Goal: Communication & Community: Answer question/provide support

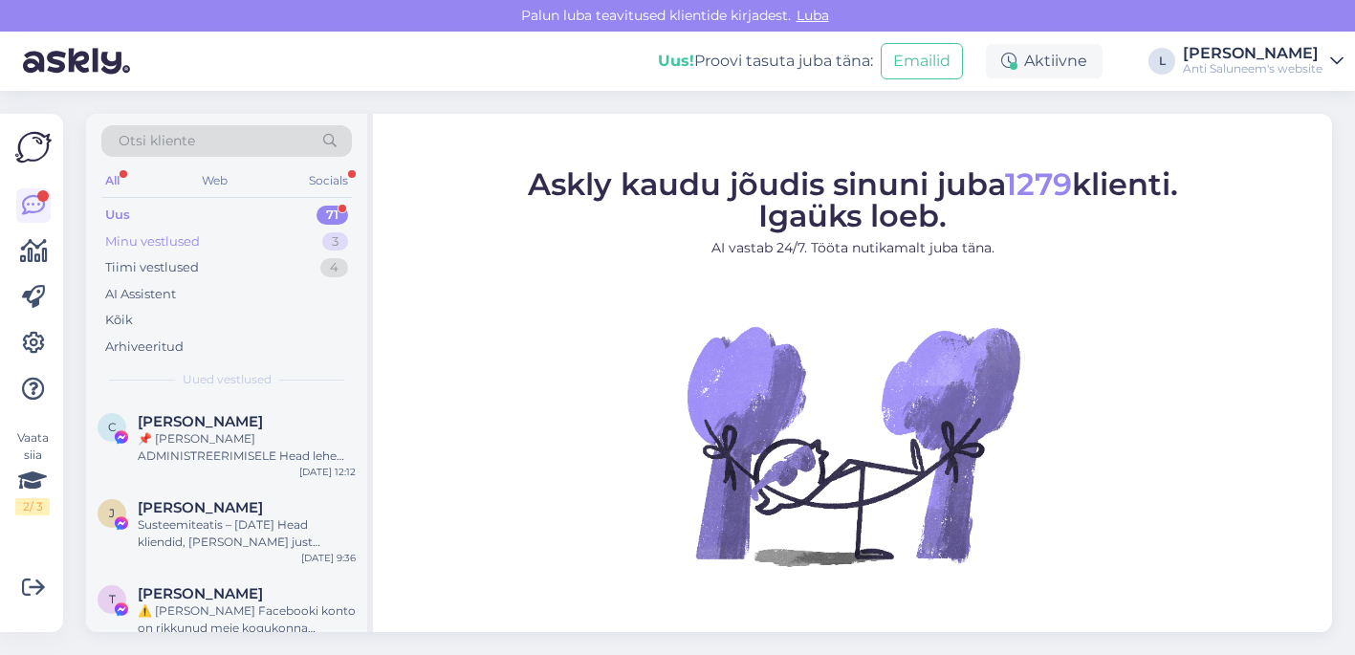
drag, startPoint x: 480, startPoint y: 315, endPoint x: 266, endPoint y: 241, distance: 226.7
click at [461, 338] on figure "Askly kaudu jõudis sinuni juba 1279 klienti. Igaüks loeb. AI vastab 24/7. Tööta…" at bounding box center [852, 392] width 924 height 448
click at [225, 231] on div "Minu vestlused 3" at bounding box center [226, 241] width 250 height 27
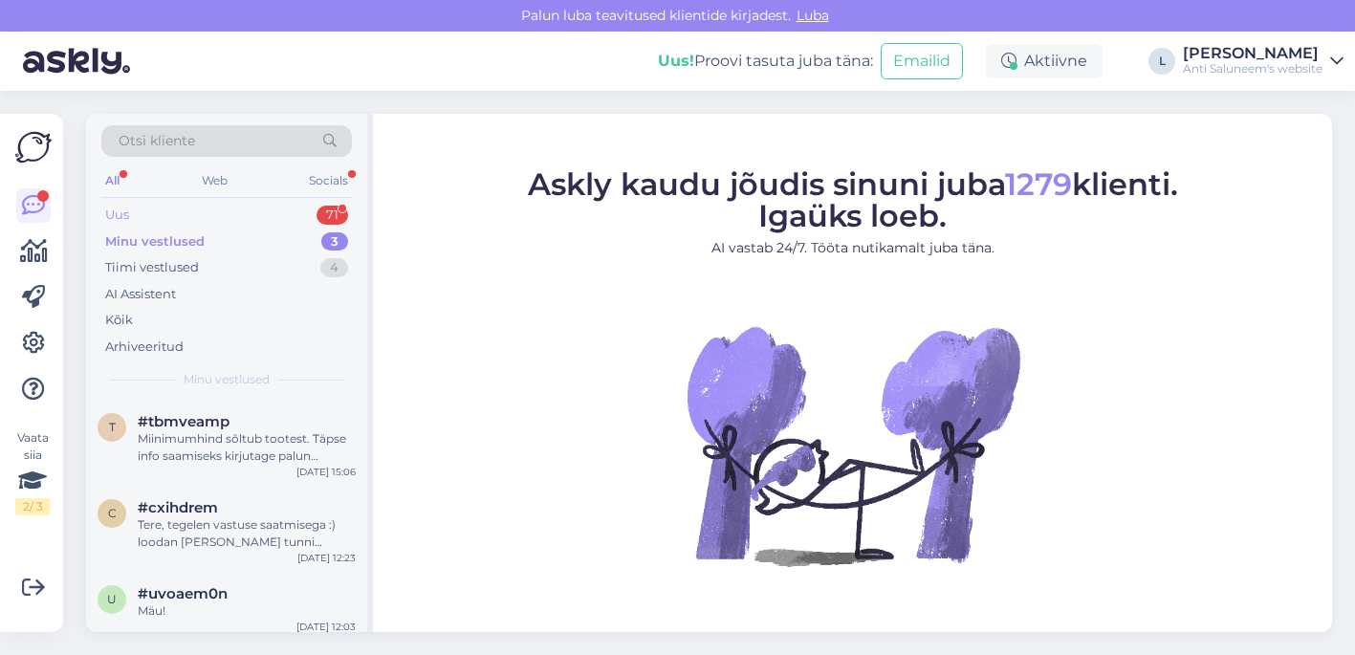
click at [224, 216] on div "Uus 71" at bounding box center [226, 215] width 250 height 27
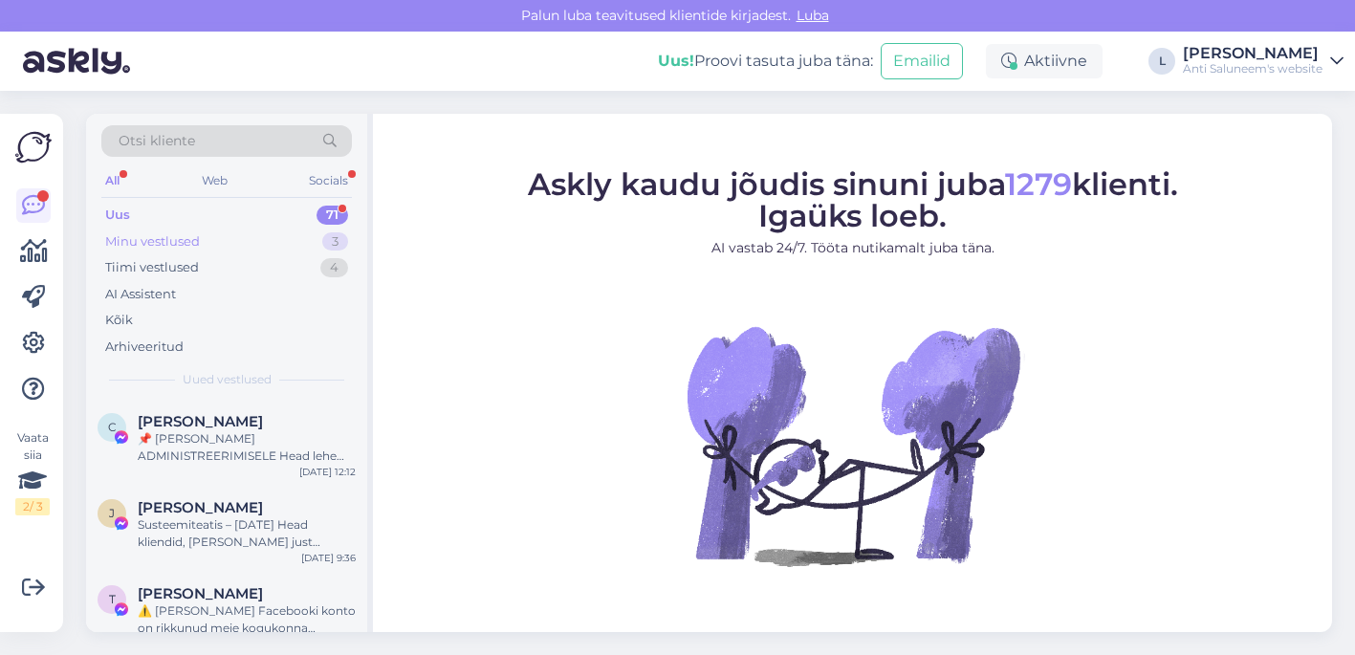
click at [221, 245] on div "Minu vestlused 3" at bounding box center [226, 241] width 250 height 27
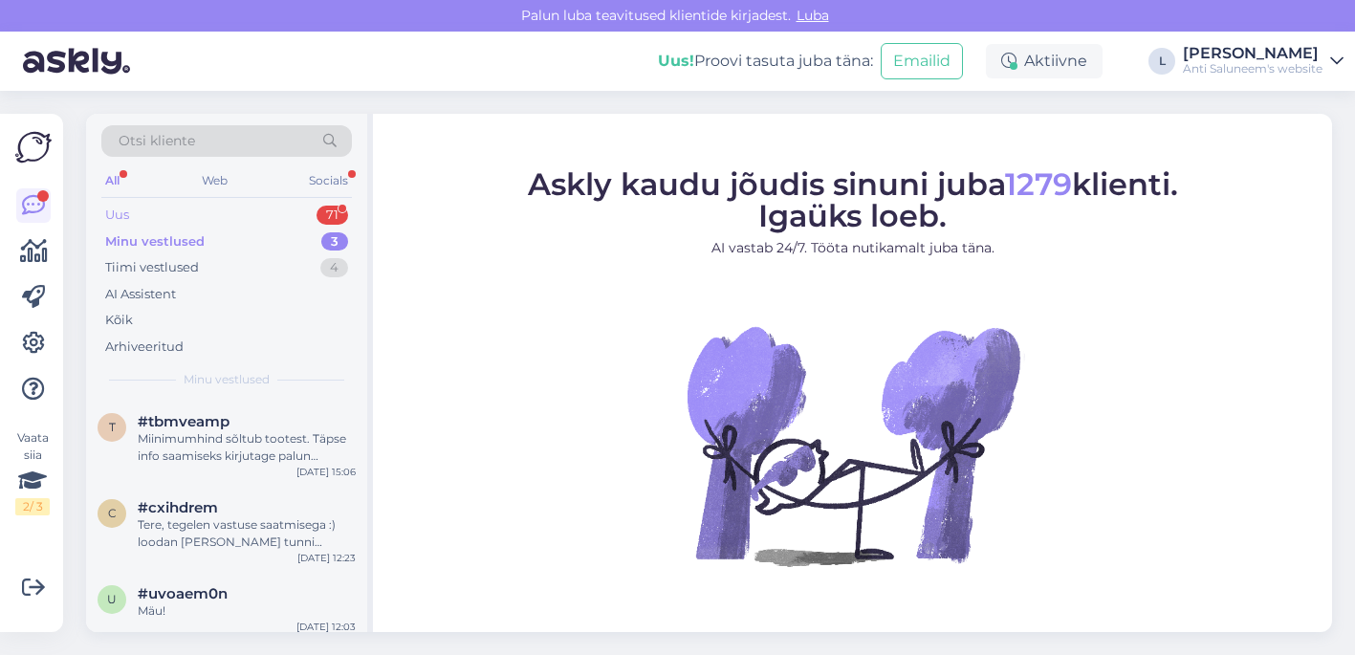
click at [208, 210] on div "Uus 71" at bounding box center [226, 215] width 250 height 27
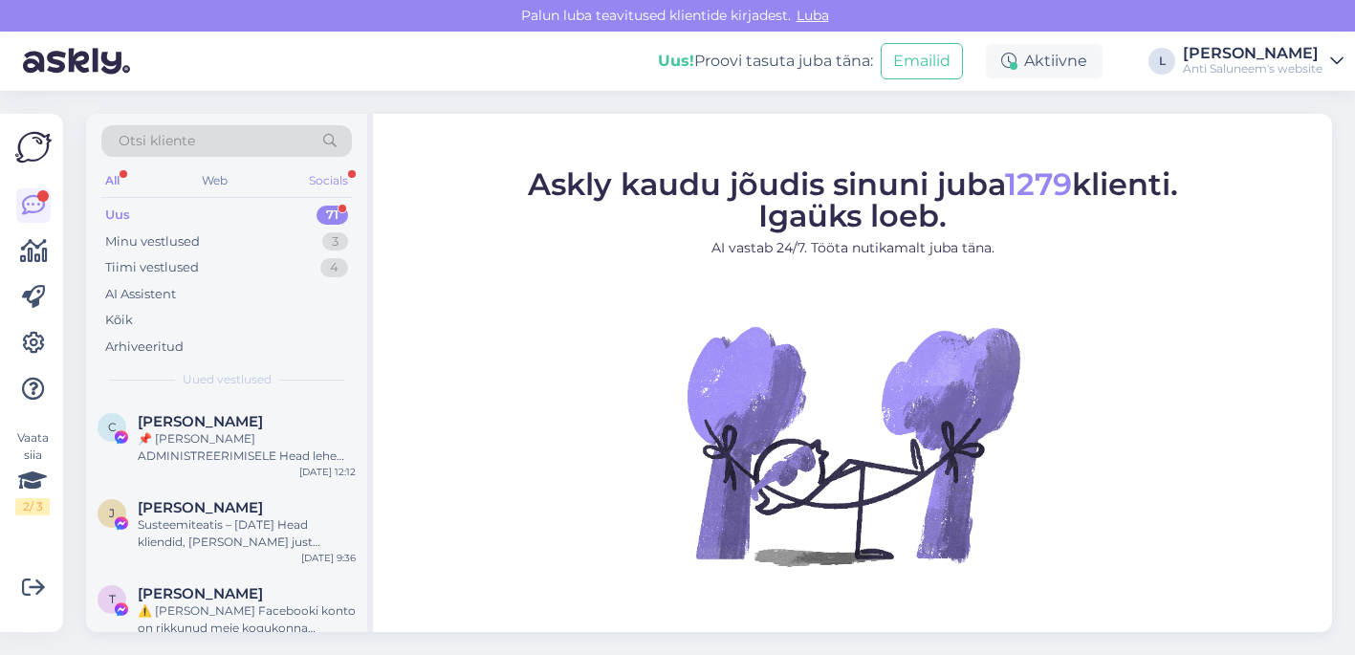
click at [329, 185] on div "Socials" at bounding box center [328, 180] width 47 height 25
click at [234, 213] on div "Uus 39" at bounding box center [226, 215] width 250 height 27
click at [222, 181] on div "Web" at bounding box center [213, 180] width 33 height 25
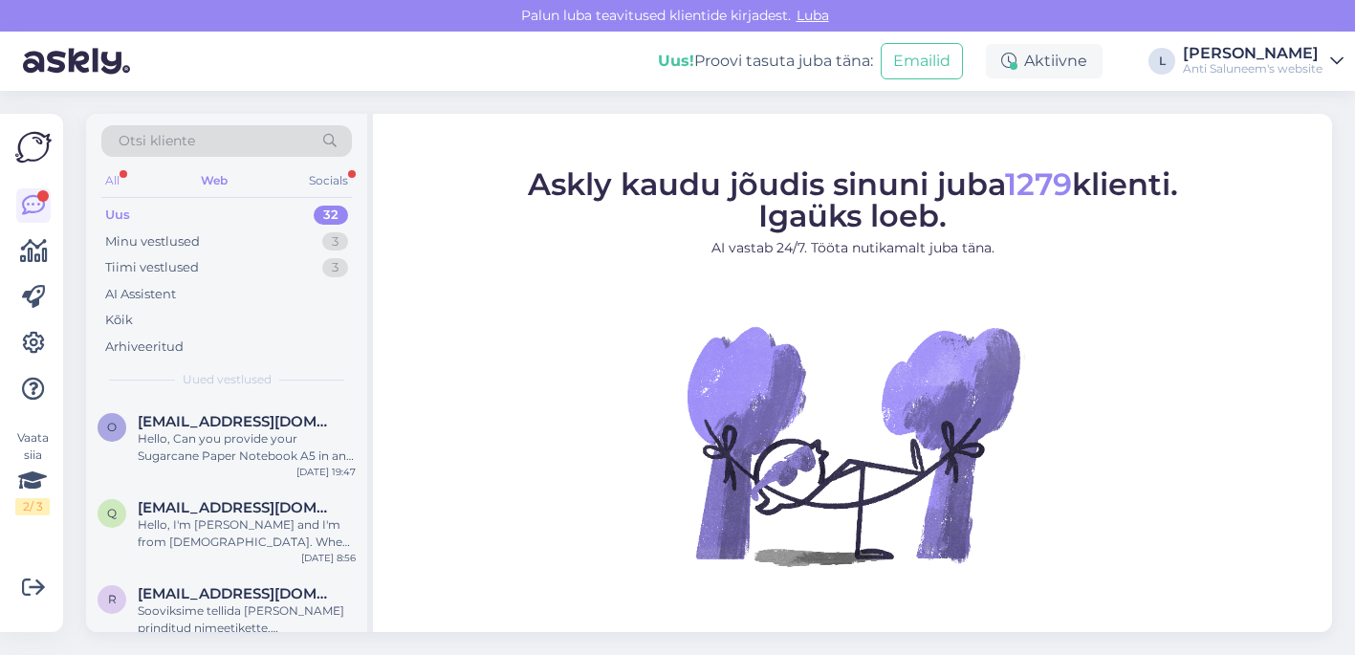
click at [110, 180] on div "All" at bounding box center [112, 180] width 22 height 25
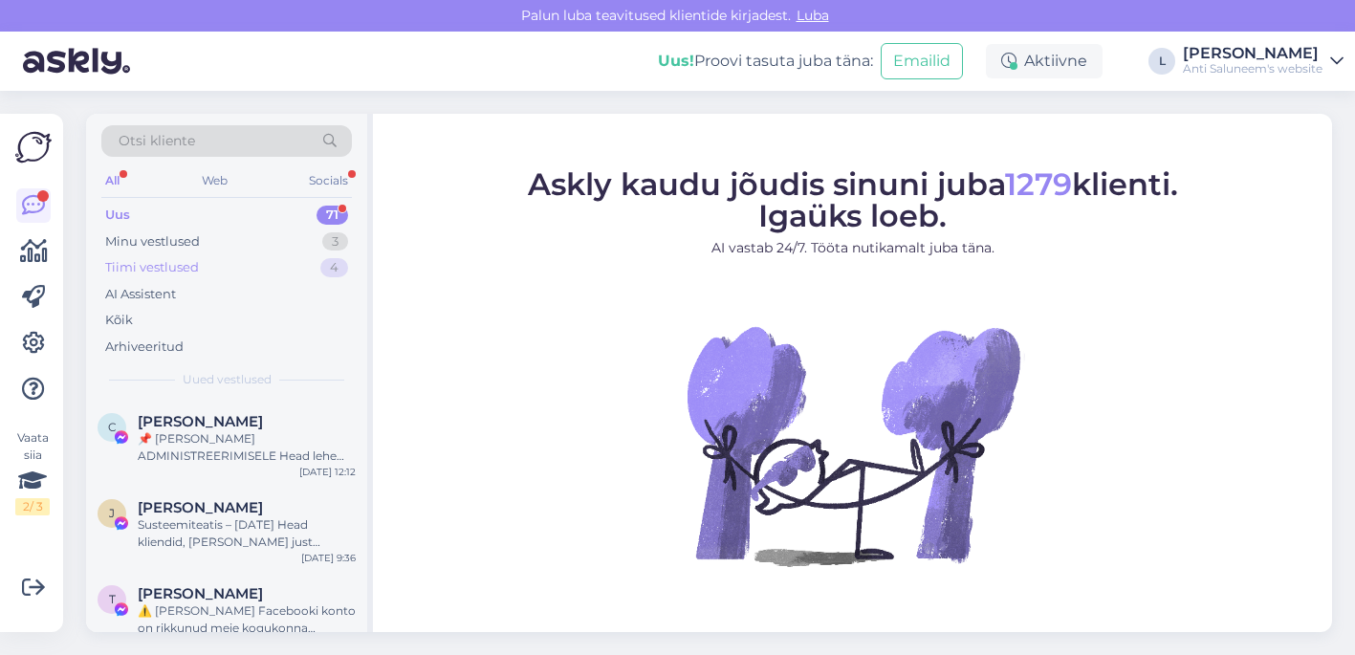
click at [158, 271] on div "Tiimi vestlused" at bounding box center [152, 267] width 94 height 19
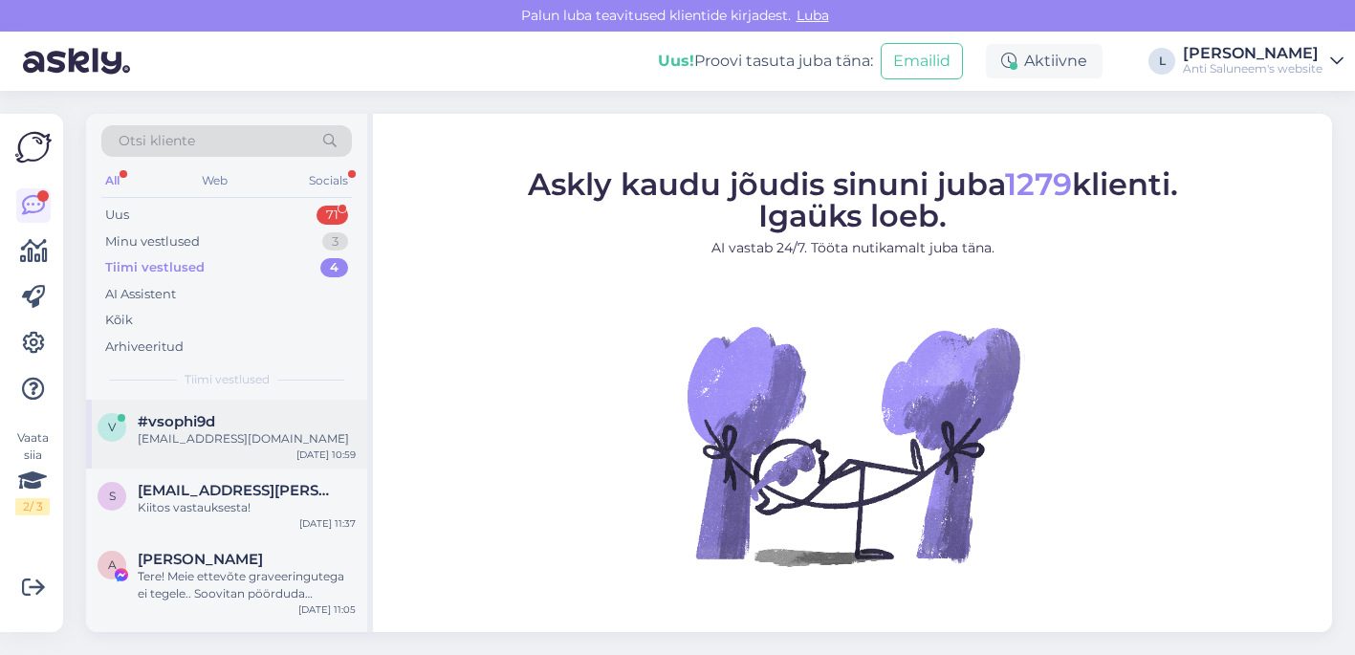
click at [247, 432] on div "[EMAIL_ADDRESS][DOMAIN_NAME]" at bounding box center [247, 438] width 218 height 17
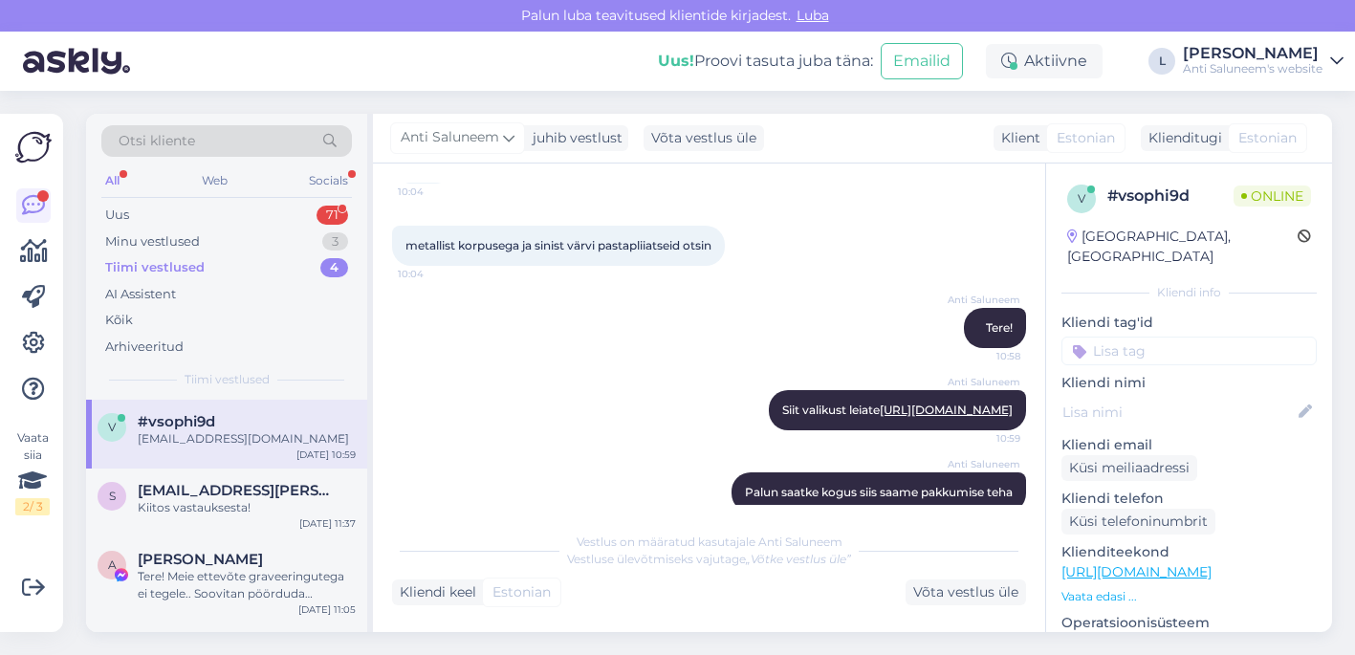
scroll to position [269, 0]
